Goal: Task Accomplishment & Management: Manage account settings

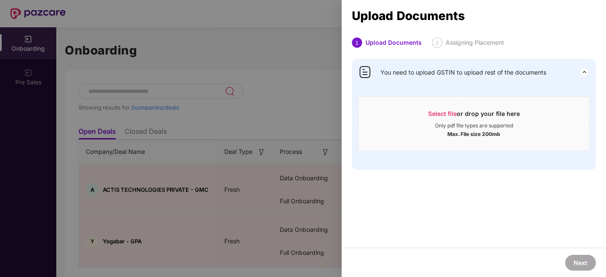
scroll to position [20, 0]
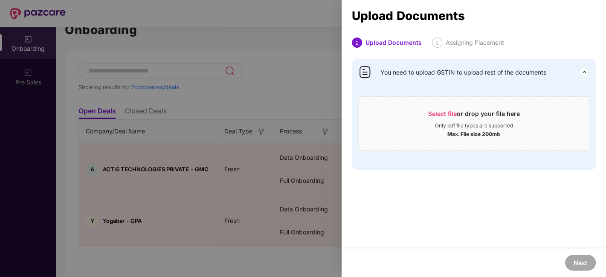
click at [291, 61] on div at bounding box center [303, 138] width 606 height 277
click at [0, 81] on div at bounding box center [303, 138] width 606 height 277
click at [214, 32] on div at bounding box center [303, 138] width 606 height 277
click at [253, 38] on div at bounding box center [303, 138] width 606 height 277
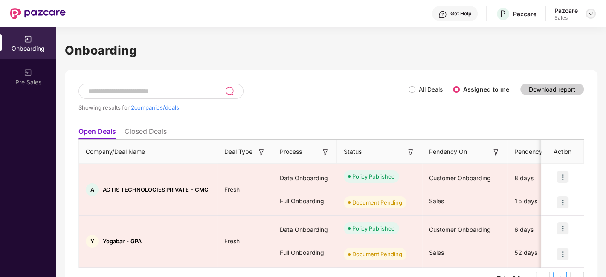
click at [588, 16] on img at bounding box center [591, 13] width 7 height 7
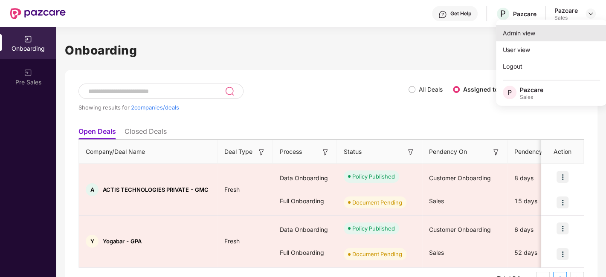
click at [525, 36] on div "Admin view" at bounding box center [551, 33] width 111 height 17
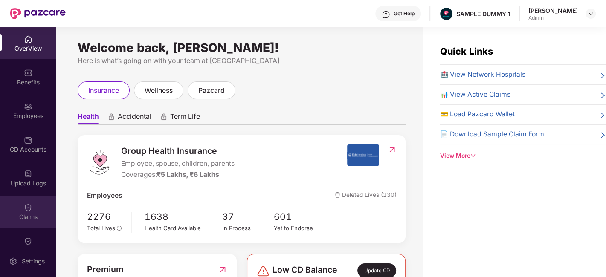
scroll to position [152, 0]
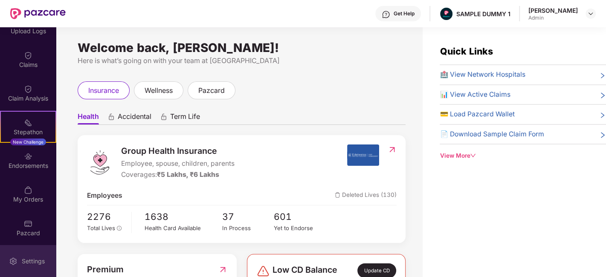
click at [29, 260] on div "Settings" at bounding box center [33, 261] width 28 height 9
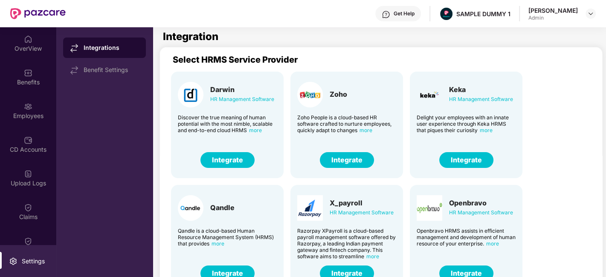
click at [232, 159] on button "Integrate" at bounding box center [228, 160] width 54 height 16
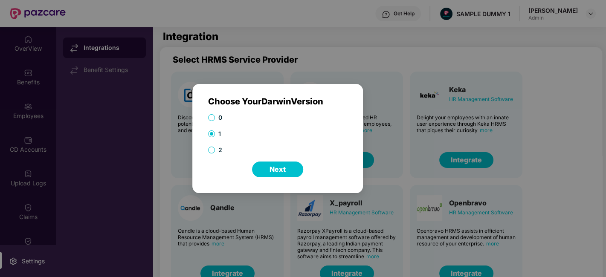
click at [270, 174] on button "Next" at bounding box center [277, 170] width 51 height 16
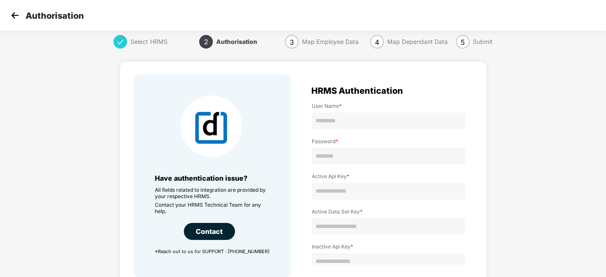
click at [12, 14] on img at bounding box center [15, 15] width 13 height 13
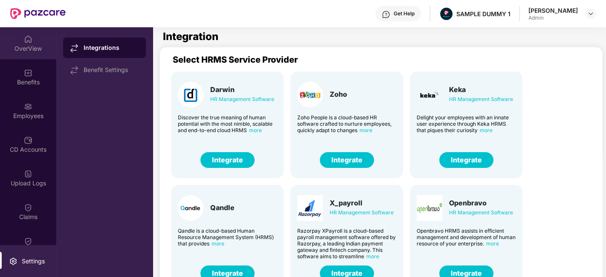
click at [29, 48] on div "OverView" at bounding box center [28, 48] width 56 height 9
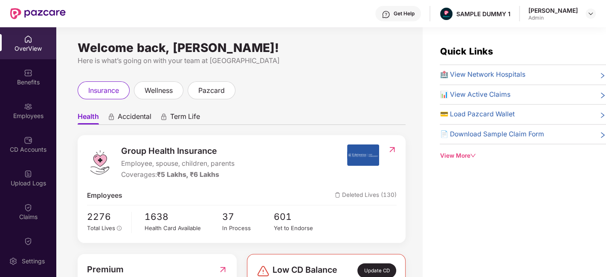
scroll to position [26, 0]
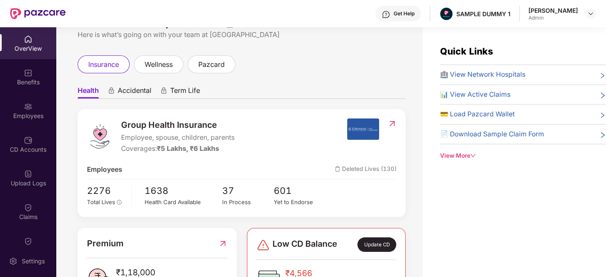
click at [125, 93] on span "Accidental" at bounding box center [135, 92] width 34 height 12
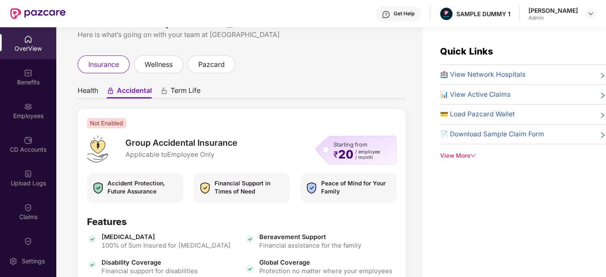
click at [180, 92] on span "Term Life" at bounding box center [186, 92] width 30 height 12
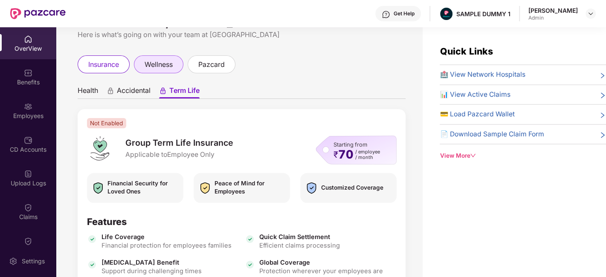
click at [160, 69] on span "wellness" at bounding box center [159, 64] width 28 height 11
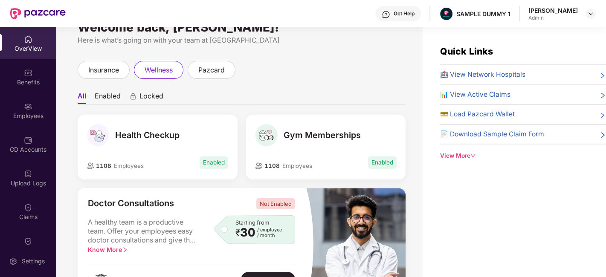
scroll to position [19, 0]
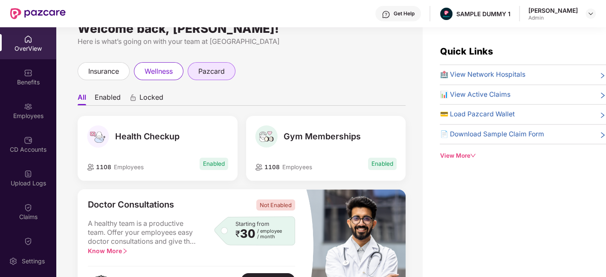
click at [211, 70] on span "pazcard" at bounding box center [211, 71] width 26 height 11
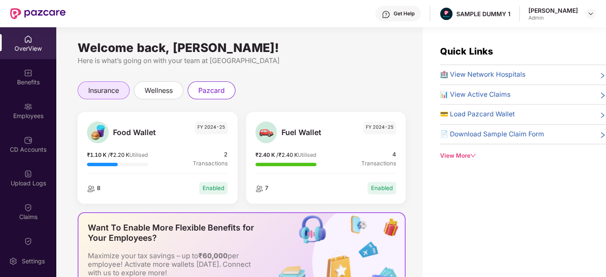
click at [108, 93] on span "insurance" at bounding box center [103, 90] width 31 height 11
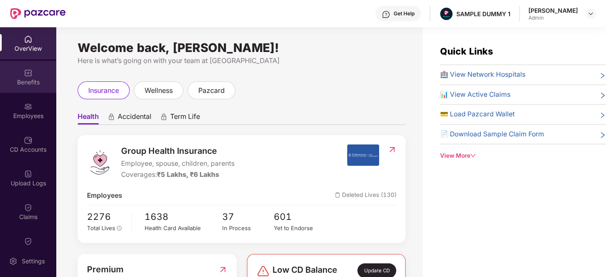
click at [29, 73] on img at bounding box center [28, 73] width 9 height 9
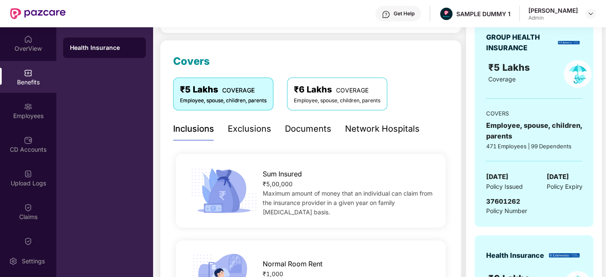
scroll to position [103, 0]
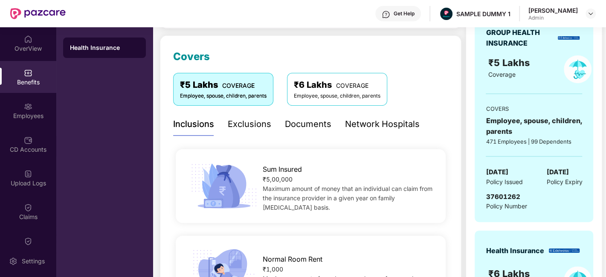
click at [245, 133] on div "Exclusions" at bounding box center [250, 124] width 44 height 23
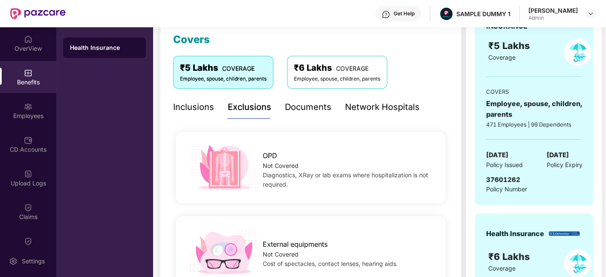
scroll to position [60, 0]
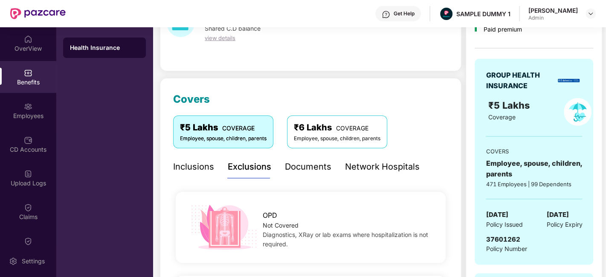
click at [292, 169] on div "Documents" at bounding box center [308, 166] width 47 height 13
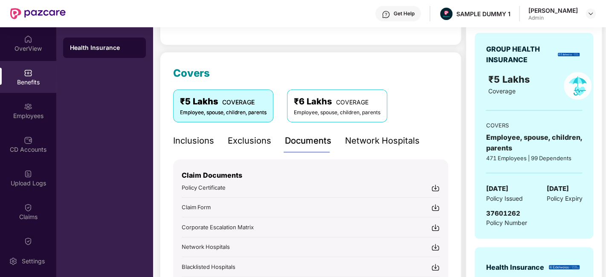
scroll to position [150, 0]
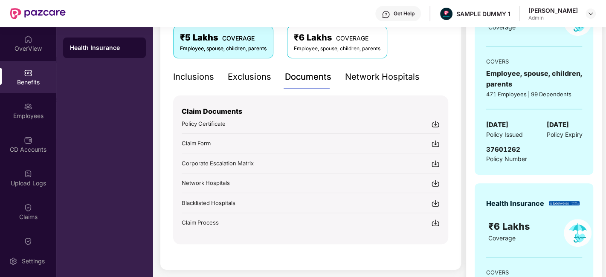
click at [399, 14] on div "Get Help" at bounding box center [404, 13] width 21 height 7
click at [164, 93] on div "Covers ₹5 Lakhs COVERAGE Employee, spouse, children, parents ₹6 Lakhs COVERAGE …" at bounding box center [311, 129] width 302 height 282
click at [378, 79] on div "Network Hospitals" at bounding box center [382, 76] width 75 height 13
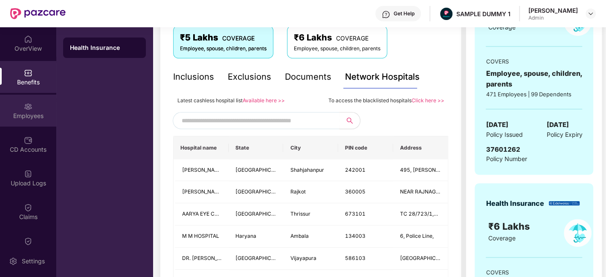
click at [23, 119] on div "Employees" at bounding box center [28, 116] width 56 height 9
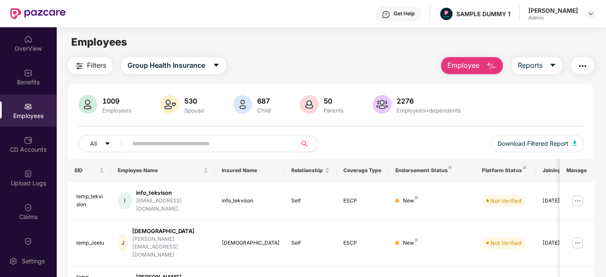
click at [486, 64] on button "Employee" at bounding box center [472, 65] width 62 height 17
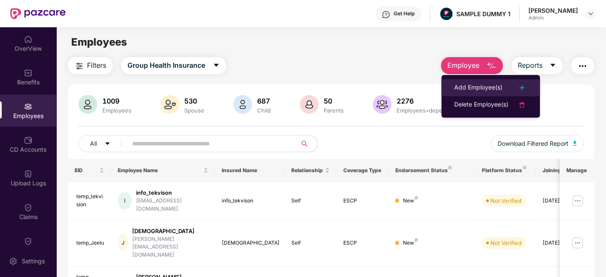
click at [499, 90] on div "Add Employee(s)" at bounding box center [478, 88] width 48 height 10
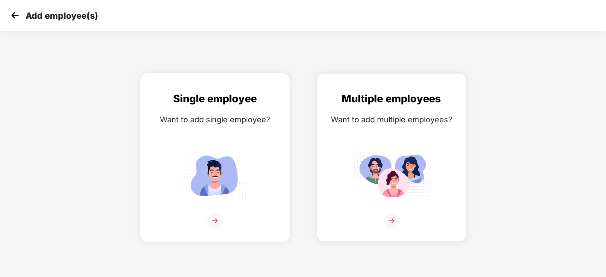
click at [245, 146] on div "Single employee Want to add single employee?" at bounding box center [214, 165] width 131 height 148
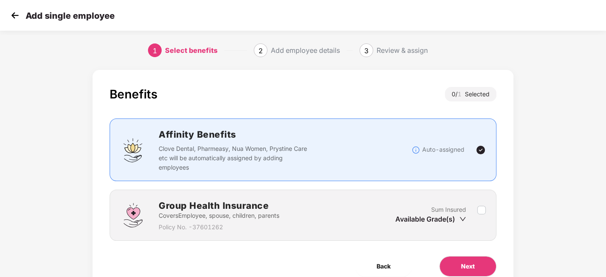
scroll to position [37, 0]
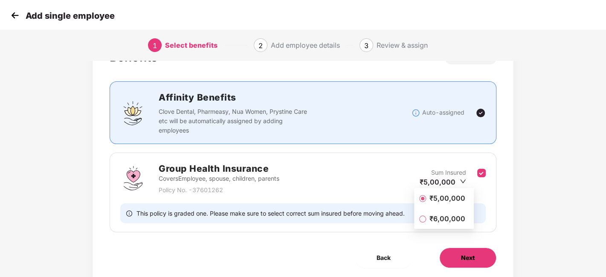
click at [475, 256] on button "Next" at bounding box center [467, 258] width 57 height 20
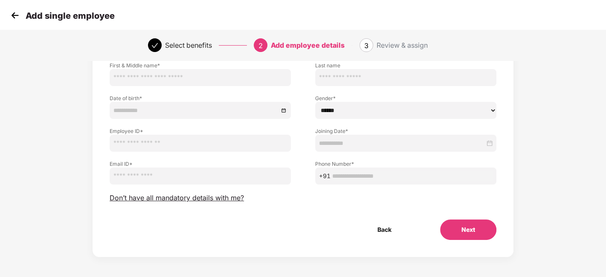
scroll to position [39, 0]
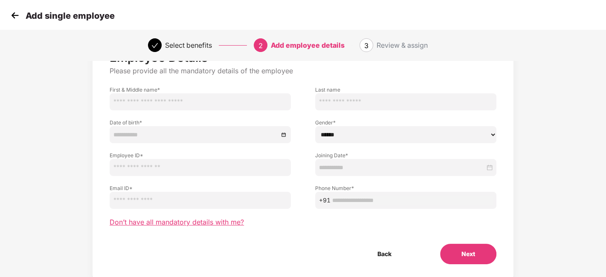
click at [211, 224] on span "Don’t have all mandatory details with me?" at bounding box center [177, 222] width 134 height 9
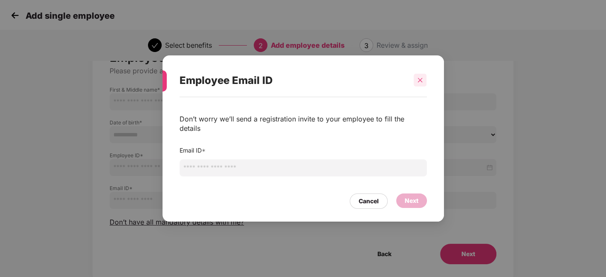
click at [420, 81] on div at bounding box center [420, 80] width 13 height 13
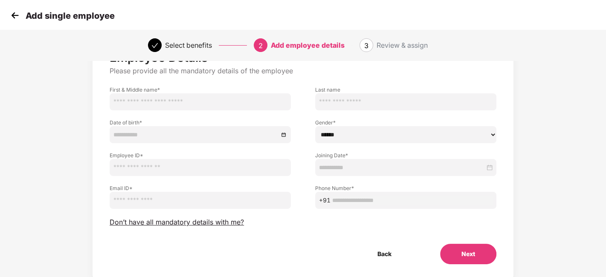
click at [14, 12] on img at bounding box center [15, 15] width 13 height 13
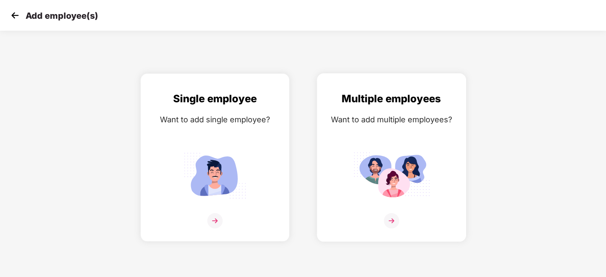
click at [387, 160] on img at bounding box center [391, 175] width 77 height 53
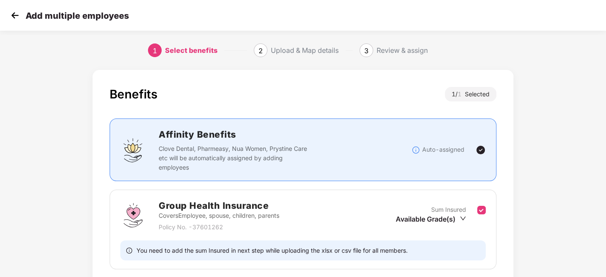
scroll to position [66, 0]
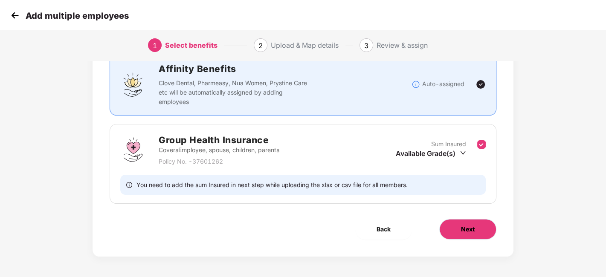
click at [470, 227] on span "Next" at bounding box center [468, 229] width 14 height 9
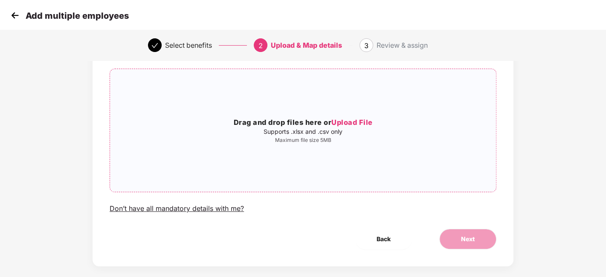
scroll to position [56, 0]
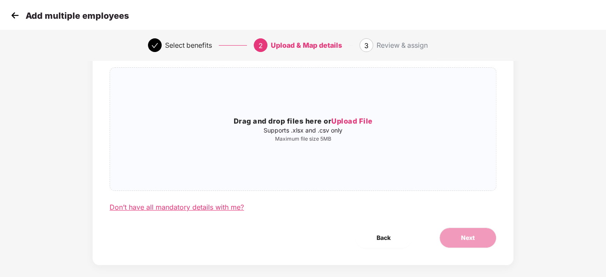
click at [202, 210] on div "Don’t have all mandatory details with me?" at bounding box center [177, 207] width 134 height 9
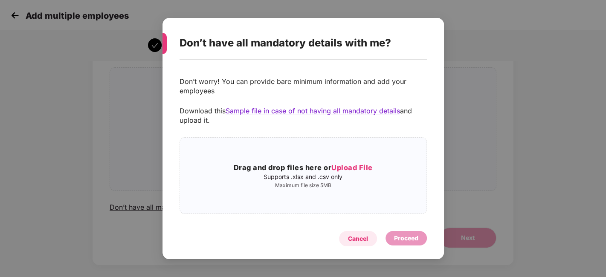
click at [355, 240] on div "Cancel" at bounding box center [358, 238] width 20 height 9
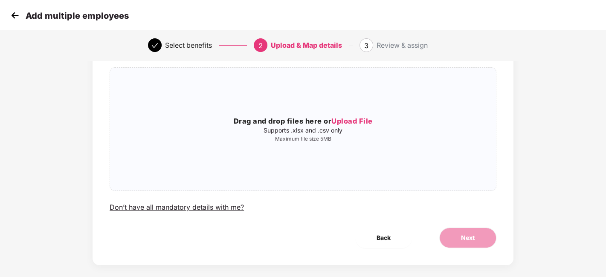
click at [16, 15] on img at bounding box center [15, 15] width 13 height 13
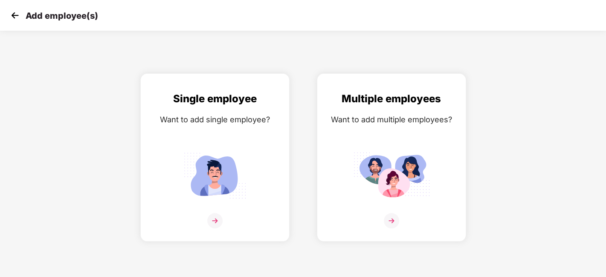
click at [16, 15] on img at bounding box center [15, 15] width 13 height 13
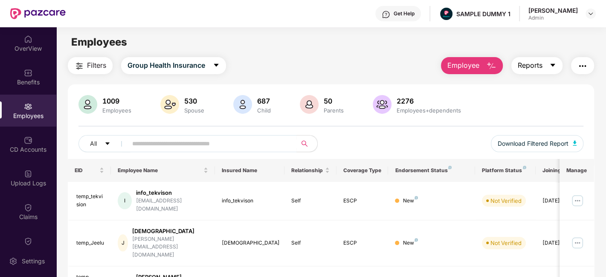
click at [529, 70] on span "Reports" at bounding box center [530, 65] width 25 height 11
click at [579, 69] on img "button" at bounding box center [583, 66] width 10 height 10
click at [378, 71] on div "Filters Group Health Insurance Employee Reports" at bounding box center [331, 65] width 527 height 17
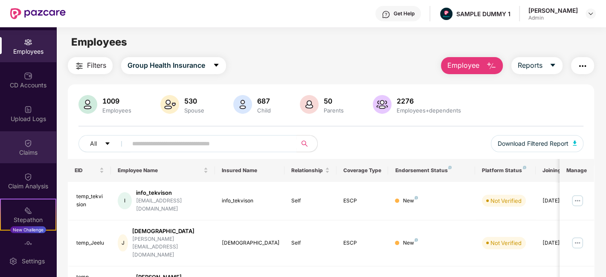
click at [35, 151] on div "Claims" at bounding box center [28, 152] width 56 height 9
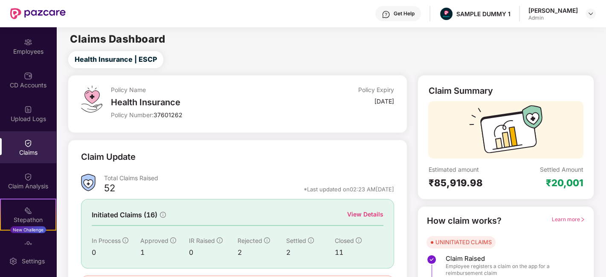
scroll to position [56, 0]
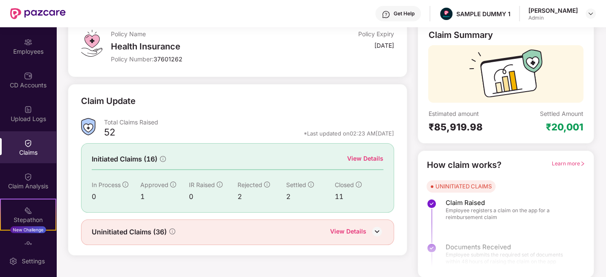
click at [362, 162] on div "View Details" at bounding box center [365, 158] width 36 height 9
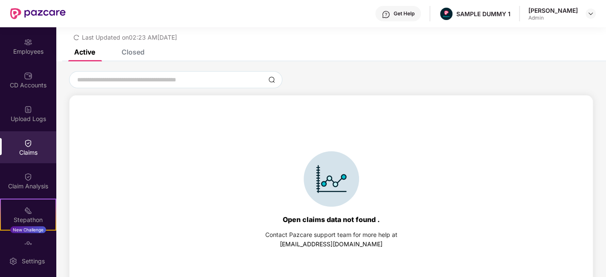
scroll to position [36, 0]
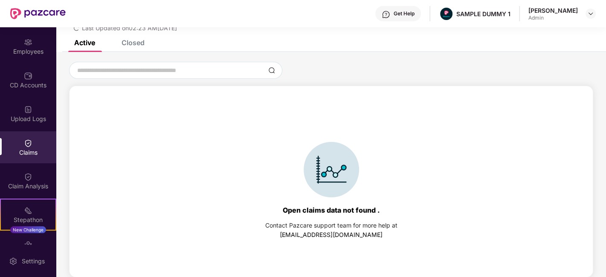
click at [130, 41] on div "Closed" at bounding box center [133, 42] width 23 height 9
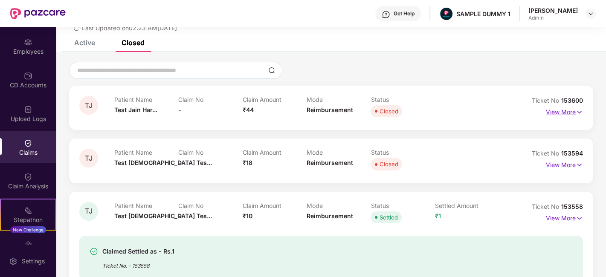
click at [564, 113] on p "View More" at bounding box center [564, 111] width 37 height 12
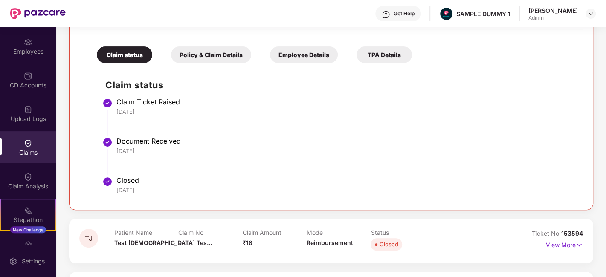
scroll to position [168, 0]
click at [29, 177] on img at bounding box center [28, 177] width 9 height 9
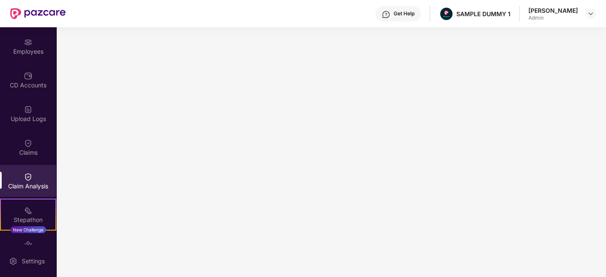
scroll to position [152, 0]
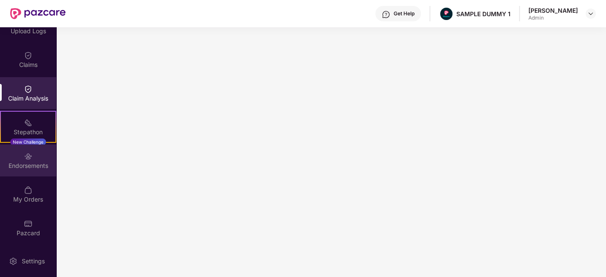
click at [26, 169] on div "Endorsements" at bounding box center [28, 166] width 56 height 9
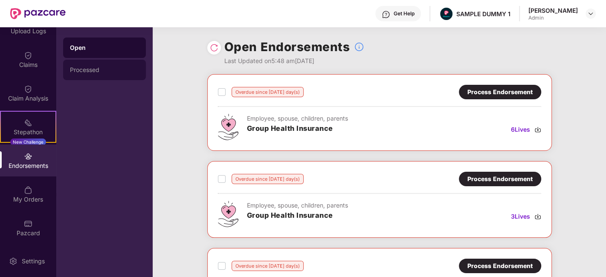
click at [90, 68] on div "Processed" at bounding box center [104, 70] width 69 height 7
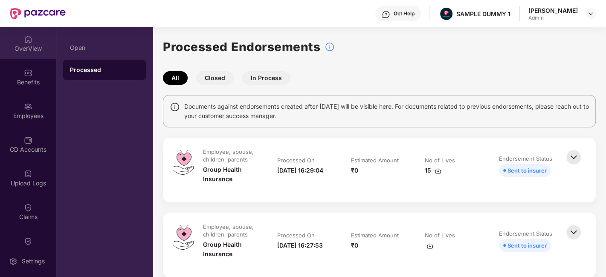
click at [27, 43] on img at bounding box center [28, 39] width 9 height 9
